Goal: Task Accomplishment & Management: Manage account settings

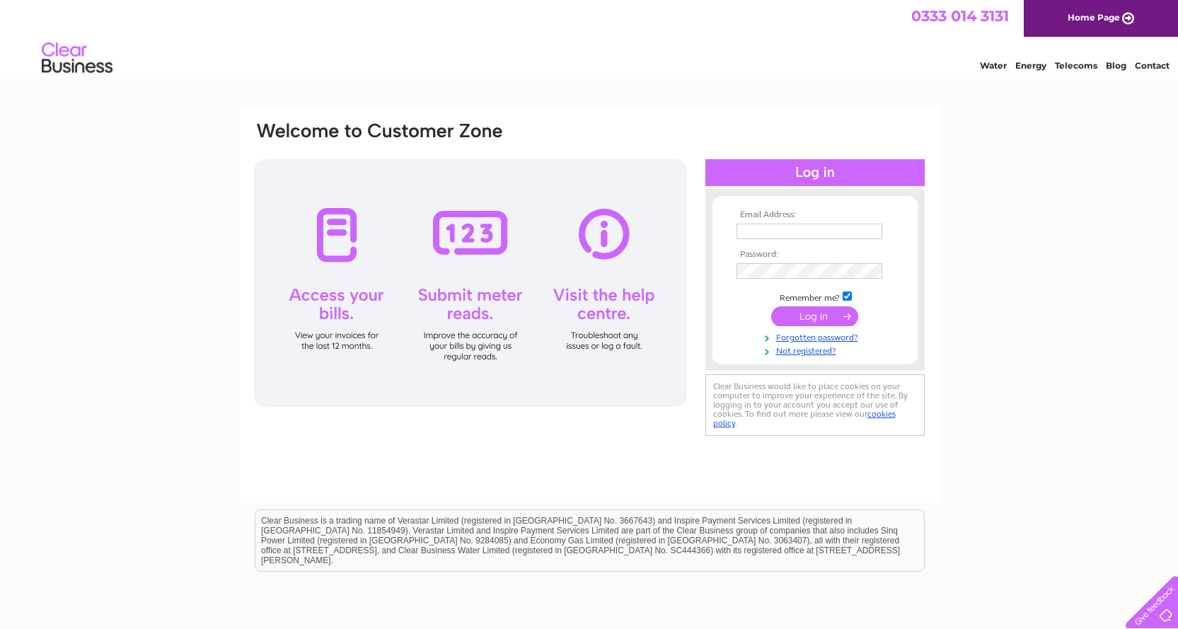
type input "accounts@new-wave.co.uk"
click at [789, 312] on input "submit" at bounding box center [814, 316] width 87 height 20
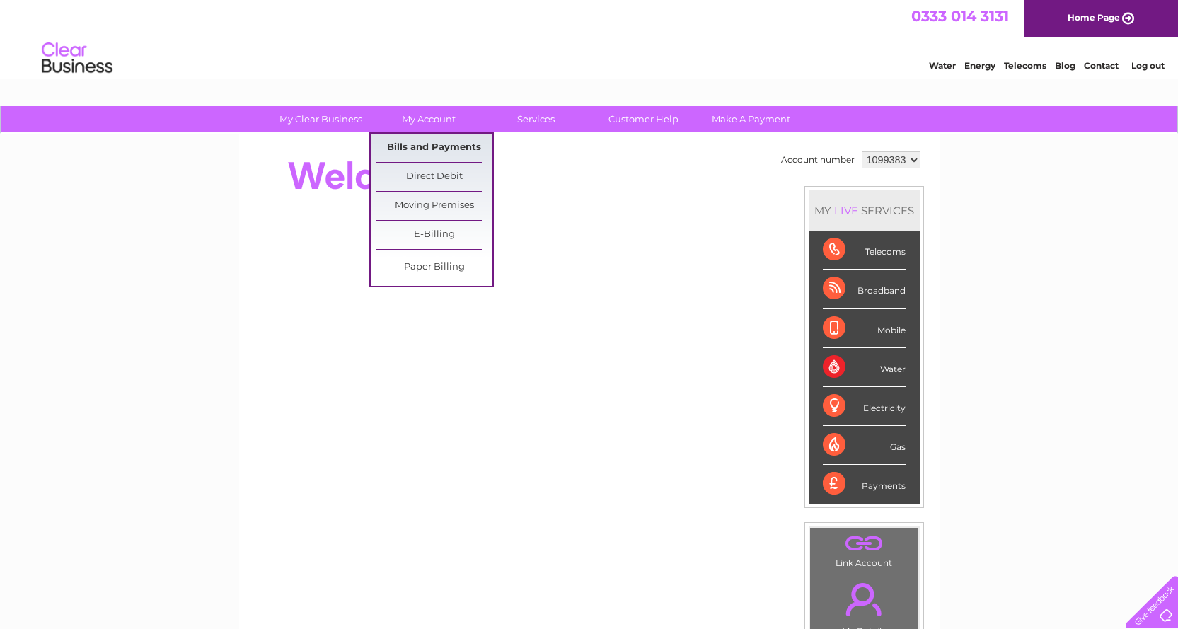
click at [428, 144] on link "Bills and Payments" at bounding box center [434, 148] width 117 height 28
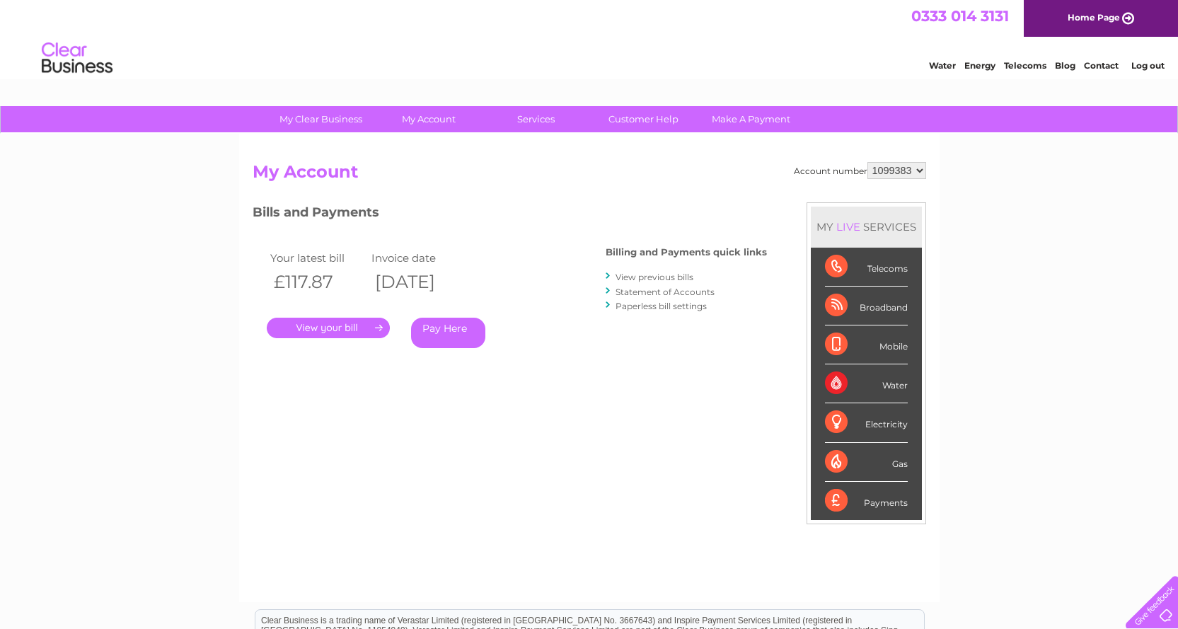
click at [922, 168] on select "1099383 3024815" at bounding box center [896, 170] width 59 height 17
select select "3024815"
click at [867, 162] on select "1099383 3024815" at bounding box center [896, 170] width 59 height 17
click at [327, 327] on link "." at bounding box center [328, 328] width 123 height 21
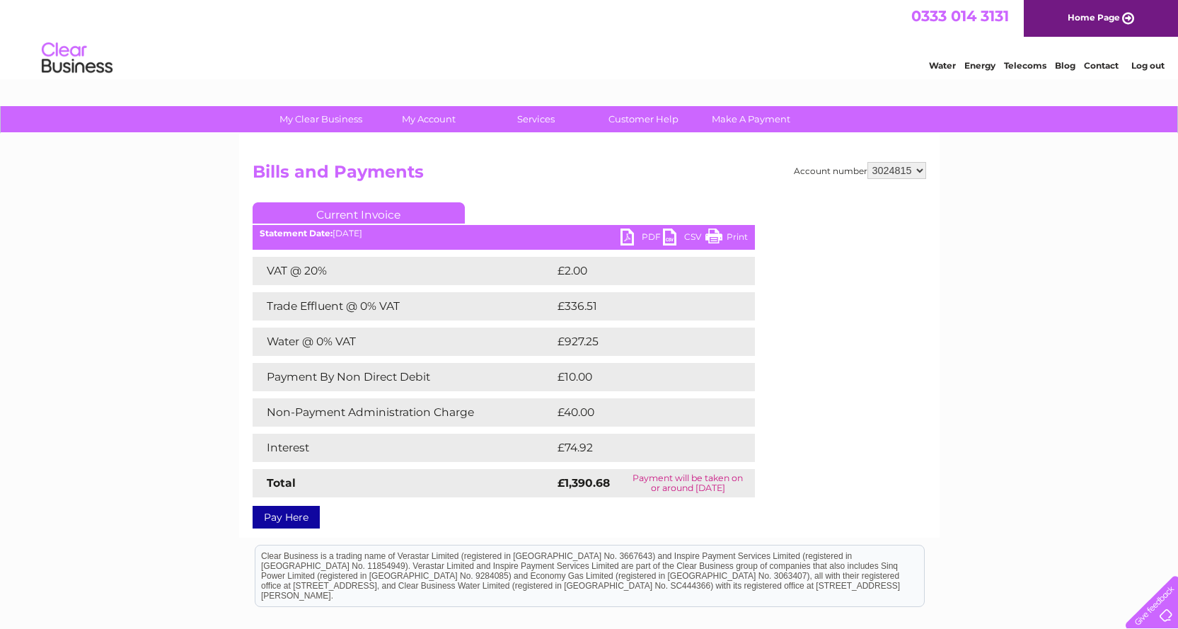
click at [637, 239] on link "PDF" at bounding box center [641, 238] width 42 height 21
click at [1154, 66] on link "Log out" at bounding box center [1147, 65] width 33 height 11
